Goal: Navigation & Orientation: Find specific page/section

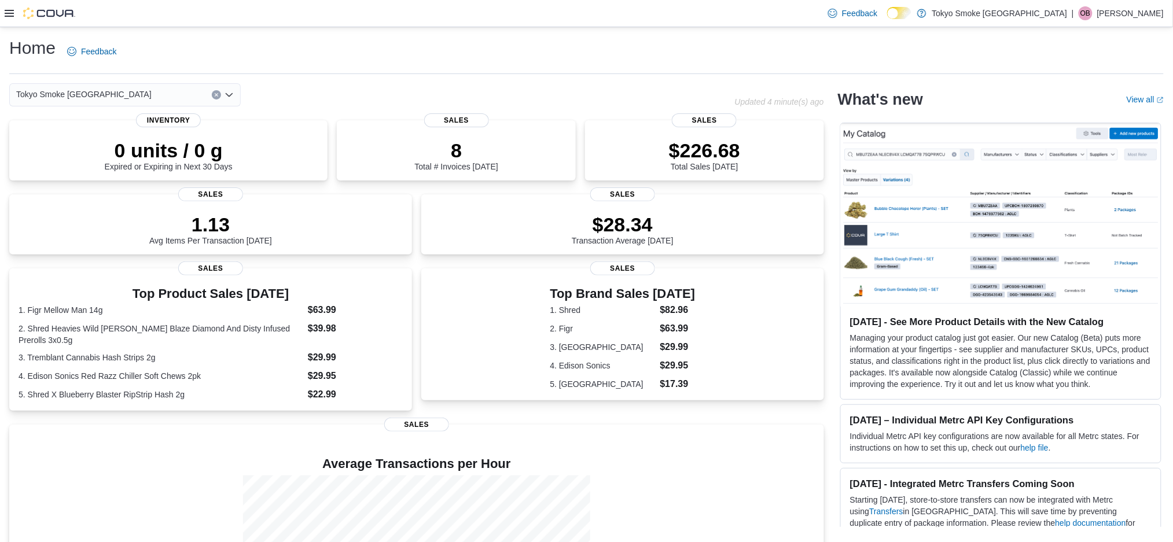
click at [579, 13] on p "[PERSON_NAME]" at bounding box center [1130, 13] width 67 height 14
click at [579, 110] on span "Sign Out" at bounding box center [1089, 114] width 31 height 12
